Goal: Transaction & Acquisition: Book appointment/travel/reservation

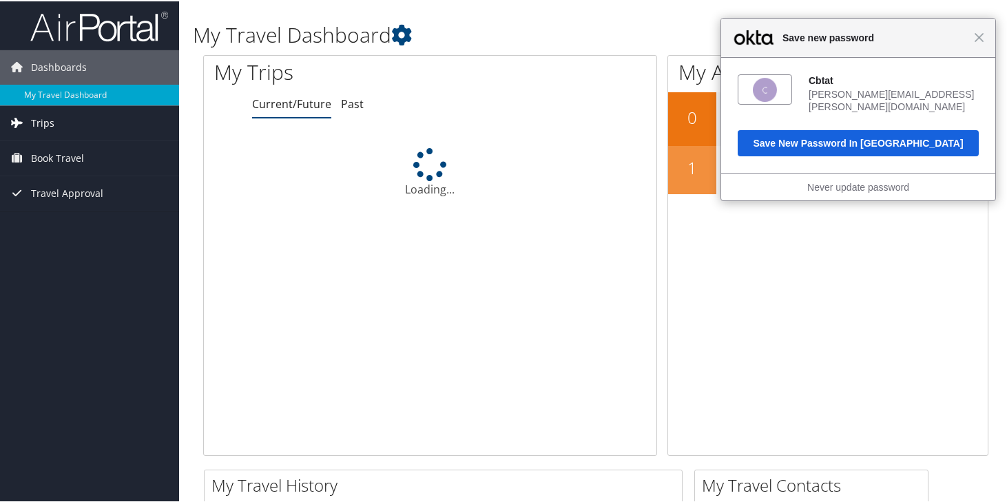
click at [90, 122] on link "Trips" at bounding box center [89, 122] width 179 height 34
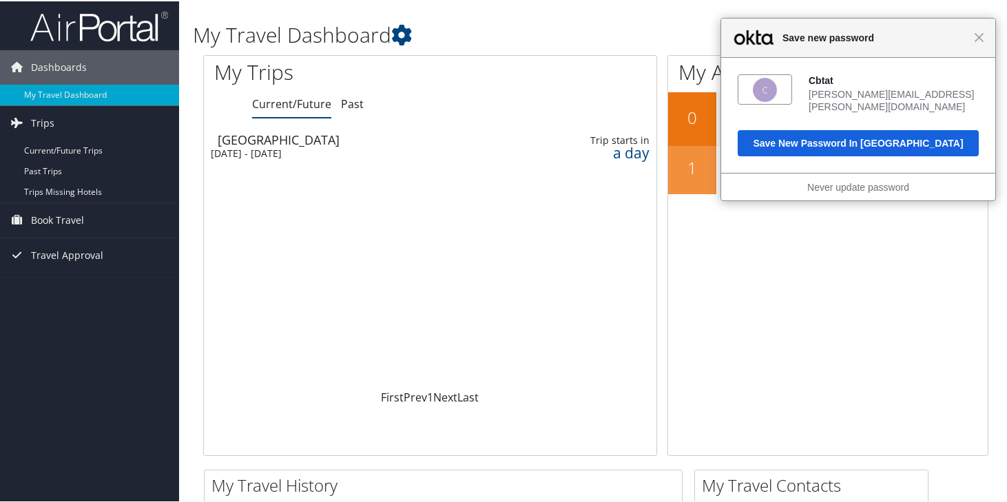
click at [979, 36] on div "Close Save new password" at bounding box center [858, 36] width 274 height 39
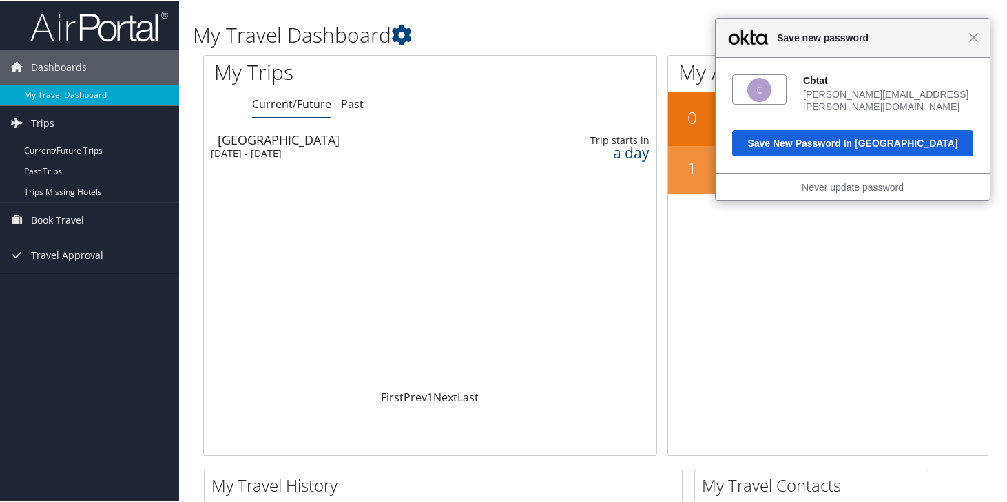
click at [966, 51] on div "Close Save new password" at bounding box center [852, 36] width 274 height 39
click at [974, 40] on span "Close" at bounding box center [973, 36] width 10 height 10
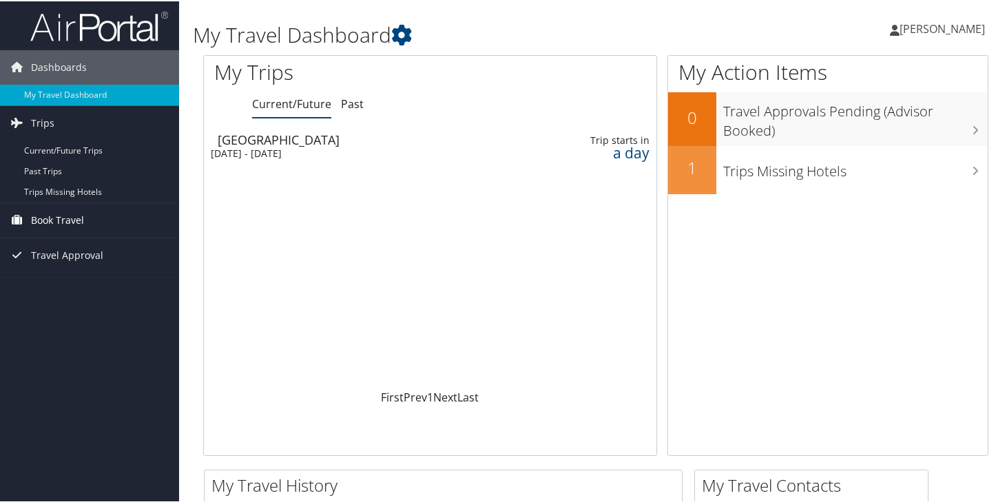
click at [62, 224] on span "Book Travel" at bounding box center [57, 219] width 53 height 34
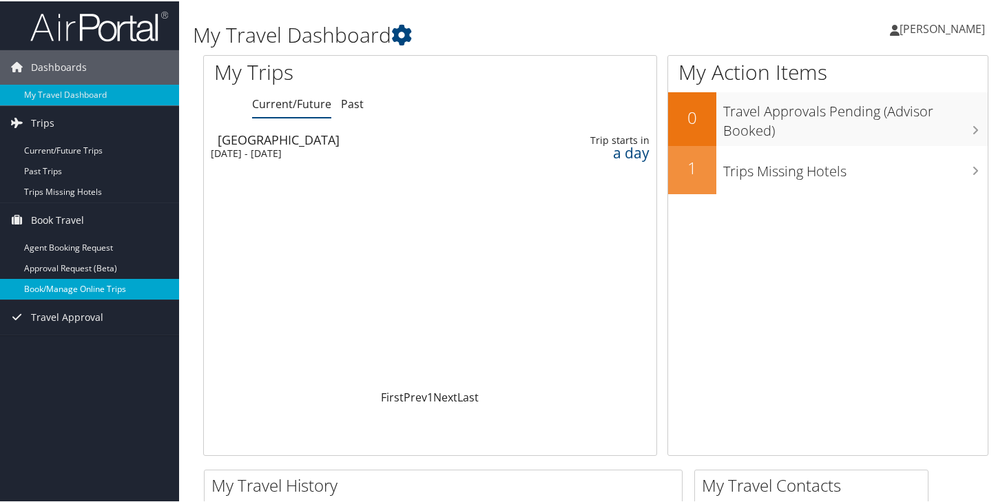
click at [81, 291] on link "Book/Manage Online Trips" at bounding box center [89, 288] width 179 height 21
click at [109, 288] on link "Book/Manage Online Trips" at bounding box center [89, 288] width 179 height 21
